Goal: Transaction & Acquisition: Purchase product/service

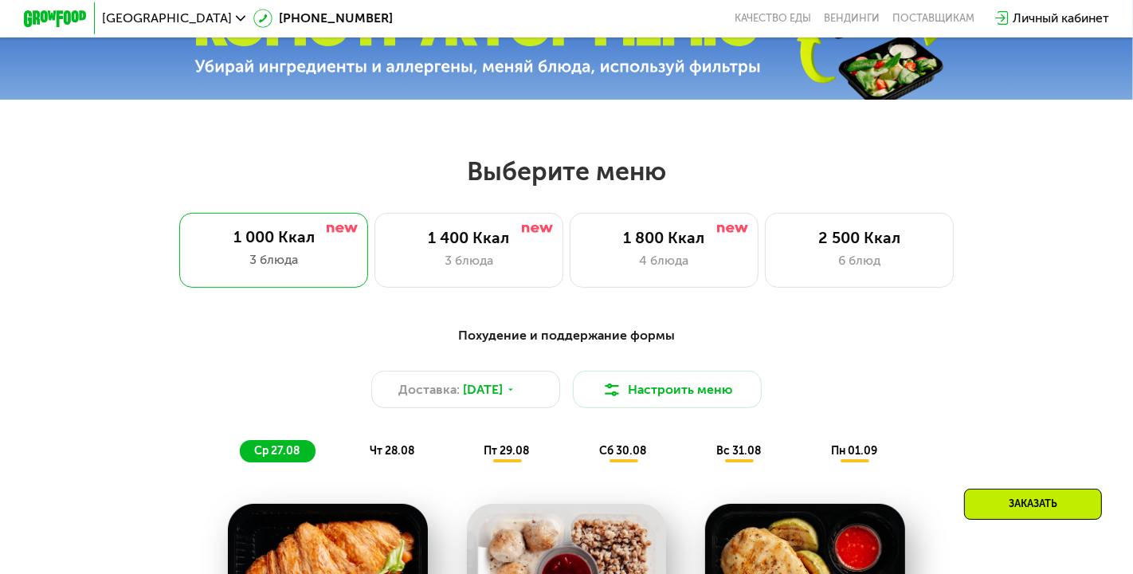
scroll to position [553, 0]
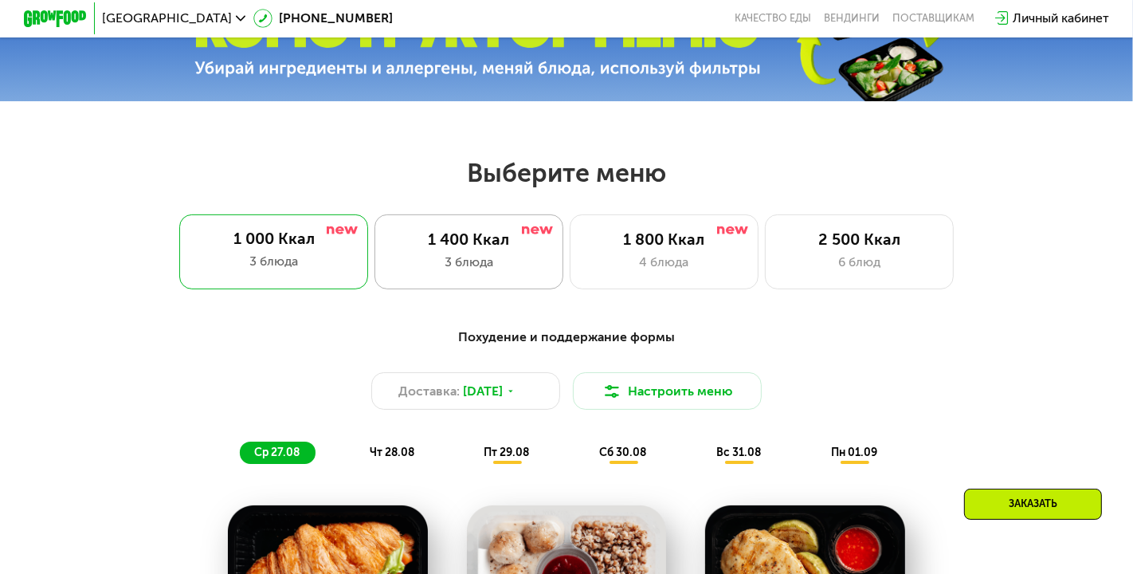
click at [570, 271] on div "1 400 Ккал 3 блюда" at bounding box center [664, 252] width 189 height 76
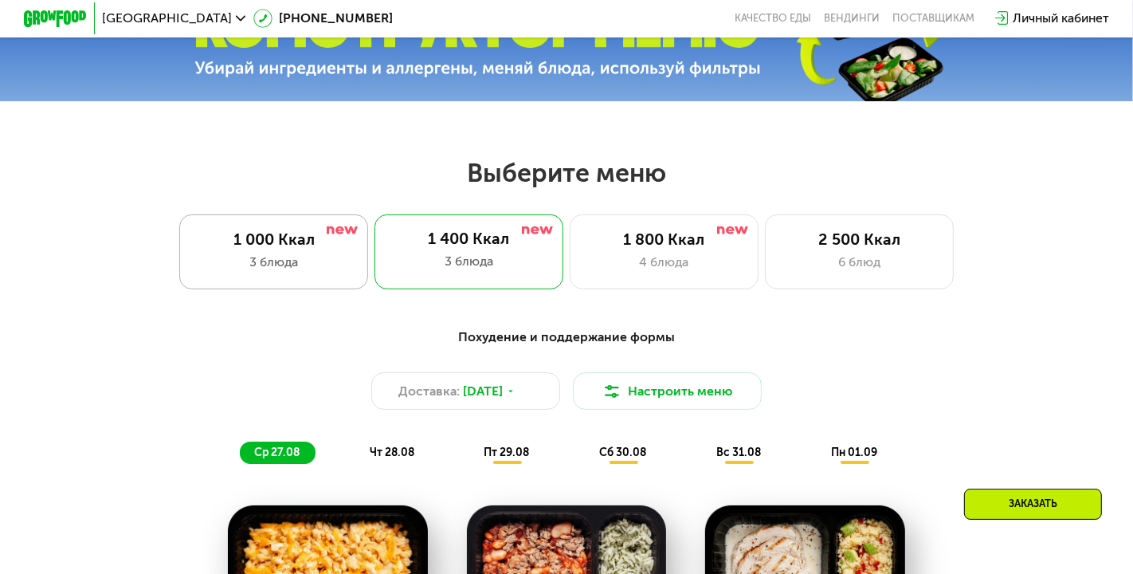
click at [316, 236] on div "1 000 Ккал" at bounding box center [274, 239] width 156 height 19
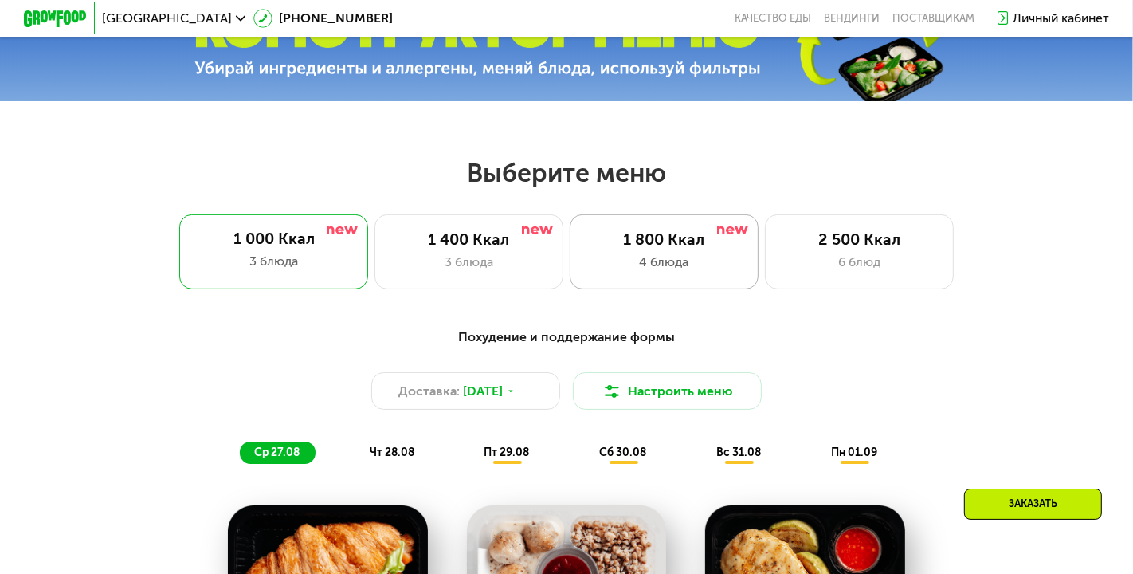
click at [617, 236] on div "1 800 Ккал" at bounding box center [665, 239] width 156 height 19
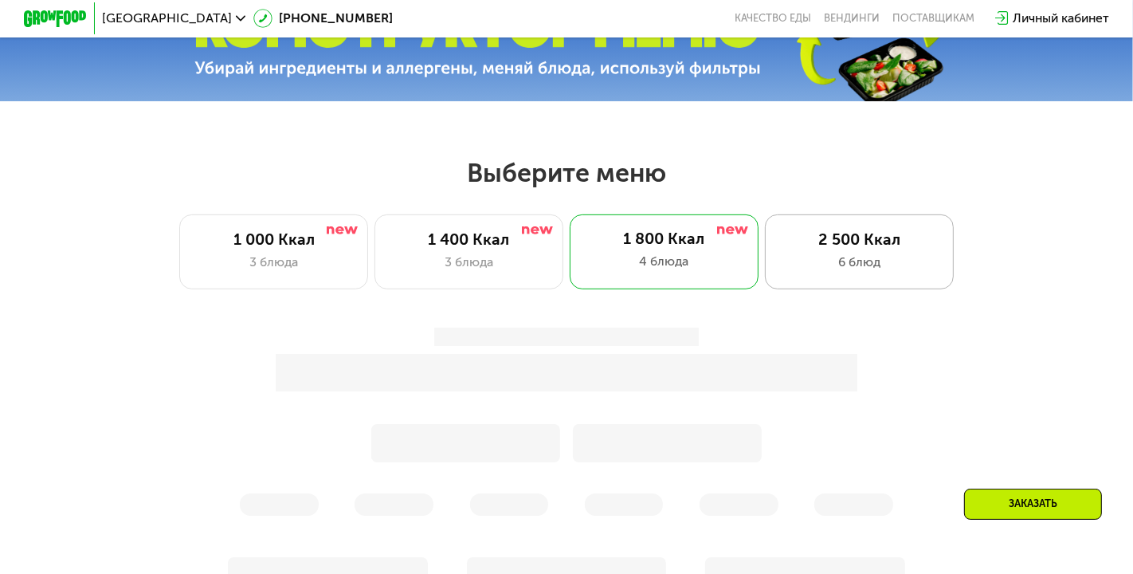
click at [824, 241] on div "2 500 Ккал" at bounding box center [860, 239] width 156 height 19
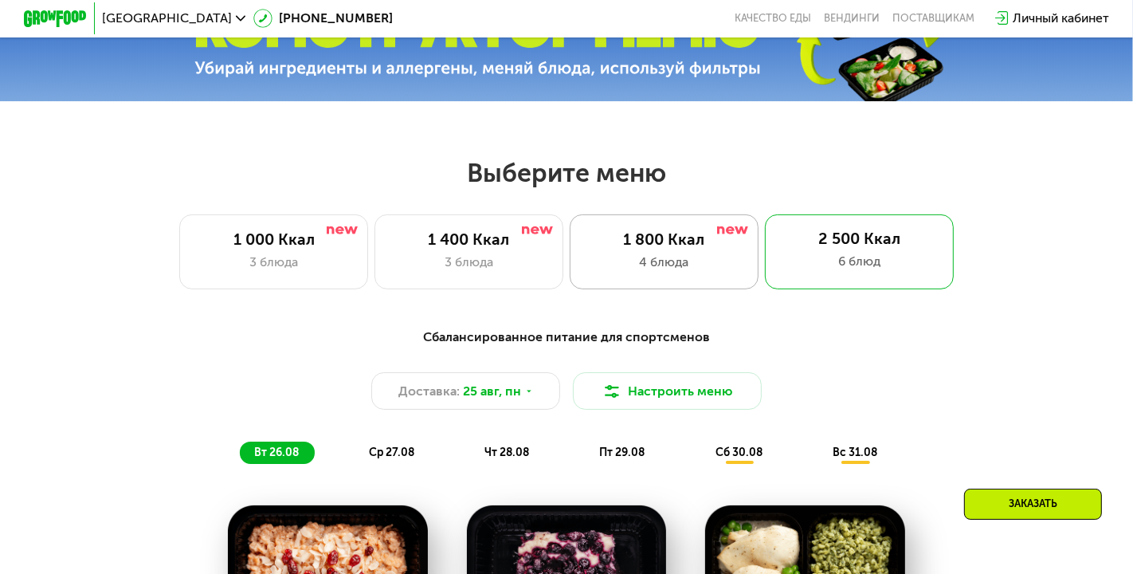
click at [654, 259] on div "4 блюда" at bounding box center [665, 262] width 156 height 19
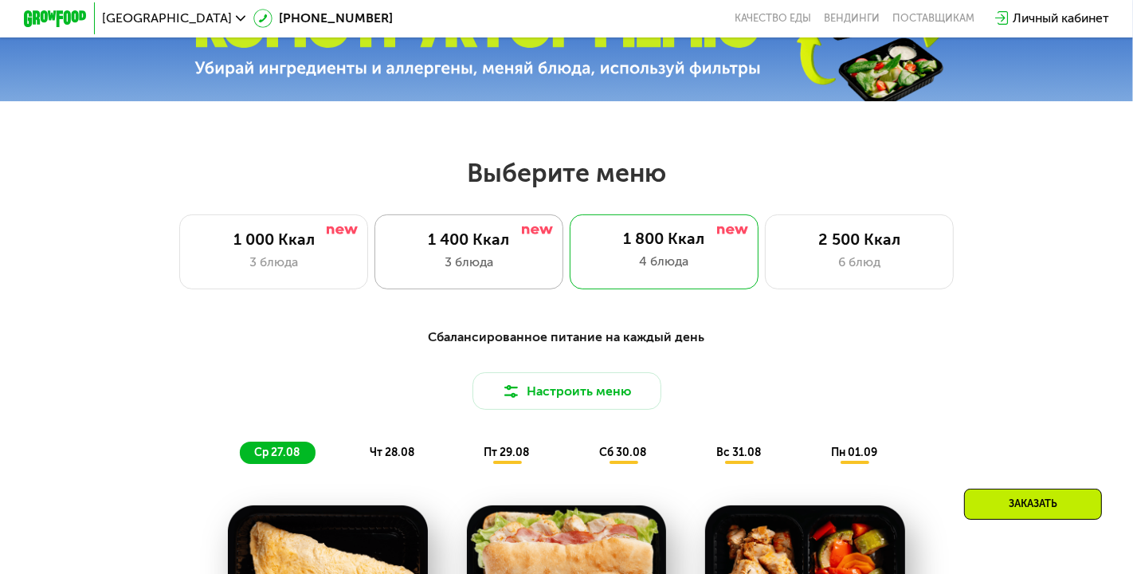
click at [570, 250] on div "1 400 Ккал 3 блюда" at bounding box center [664, 252] width 189 height 76
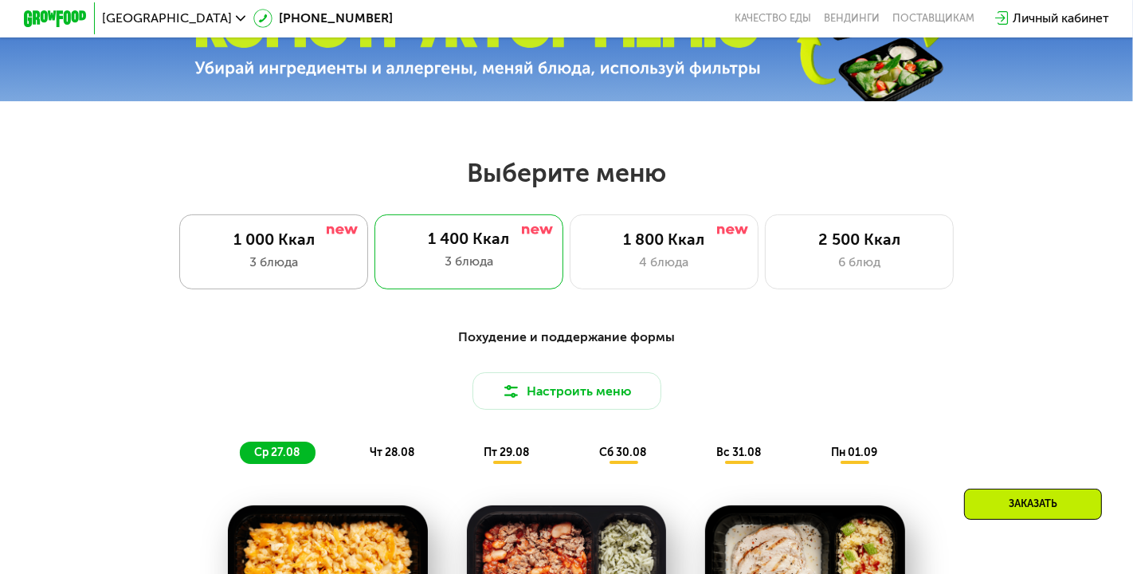
click at [317, 246] on div "1 000 Ккал" at bounding box center [274, 239] width 156 height 19
